Goal: Transaction & Acquisition: Download file/media

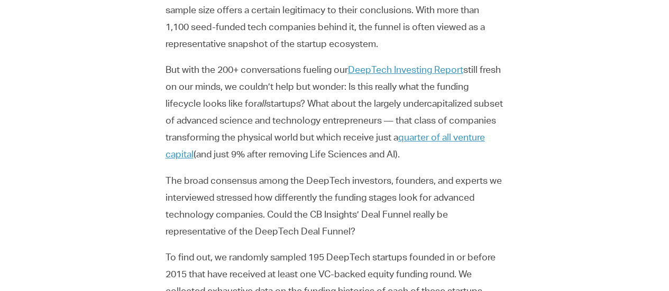
scroll to position [366, 0]
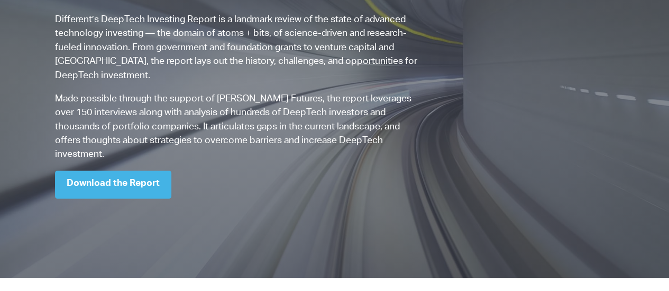
scroll to position [111, 0]
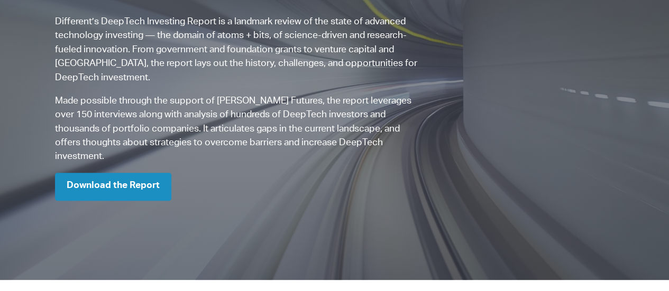
click at [130, 173] on link "Download the Report" at bounding box center [113, 187] width 116 height 28
